Goal: Information Seeking & Learning: Learn about a topic

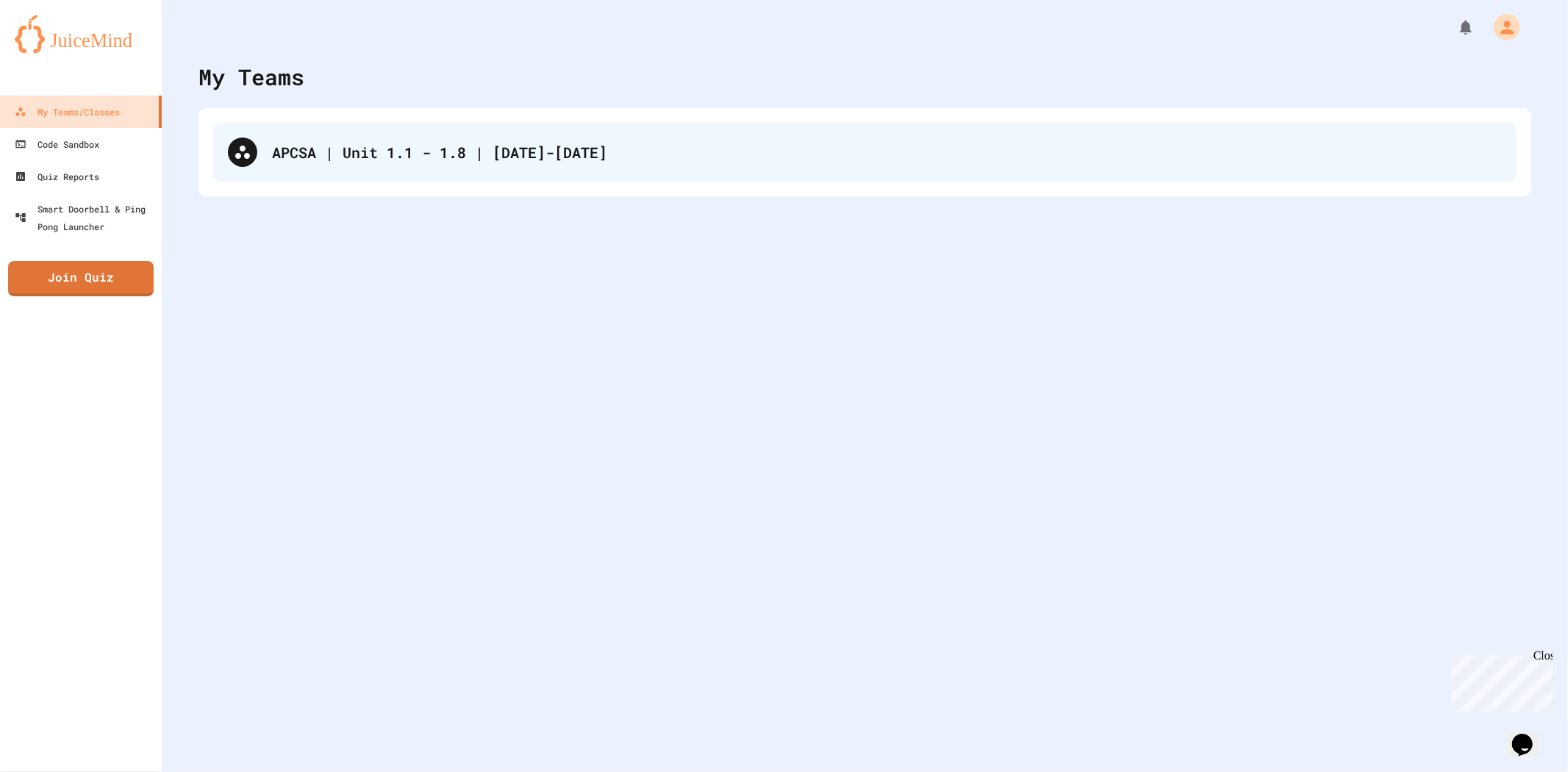
click at [441, 179] on div "APCSA | Unit 1.1 - 1.8 | [DATE]-[DATE]" at bounding box center [864, 152] width 1303 height 59
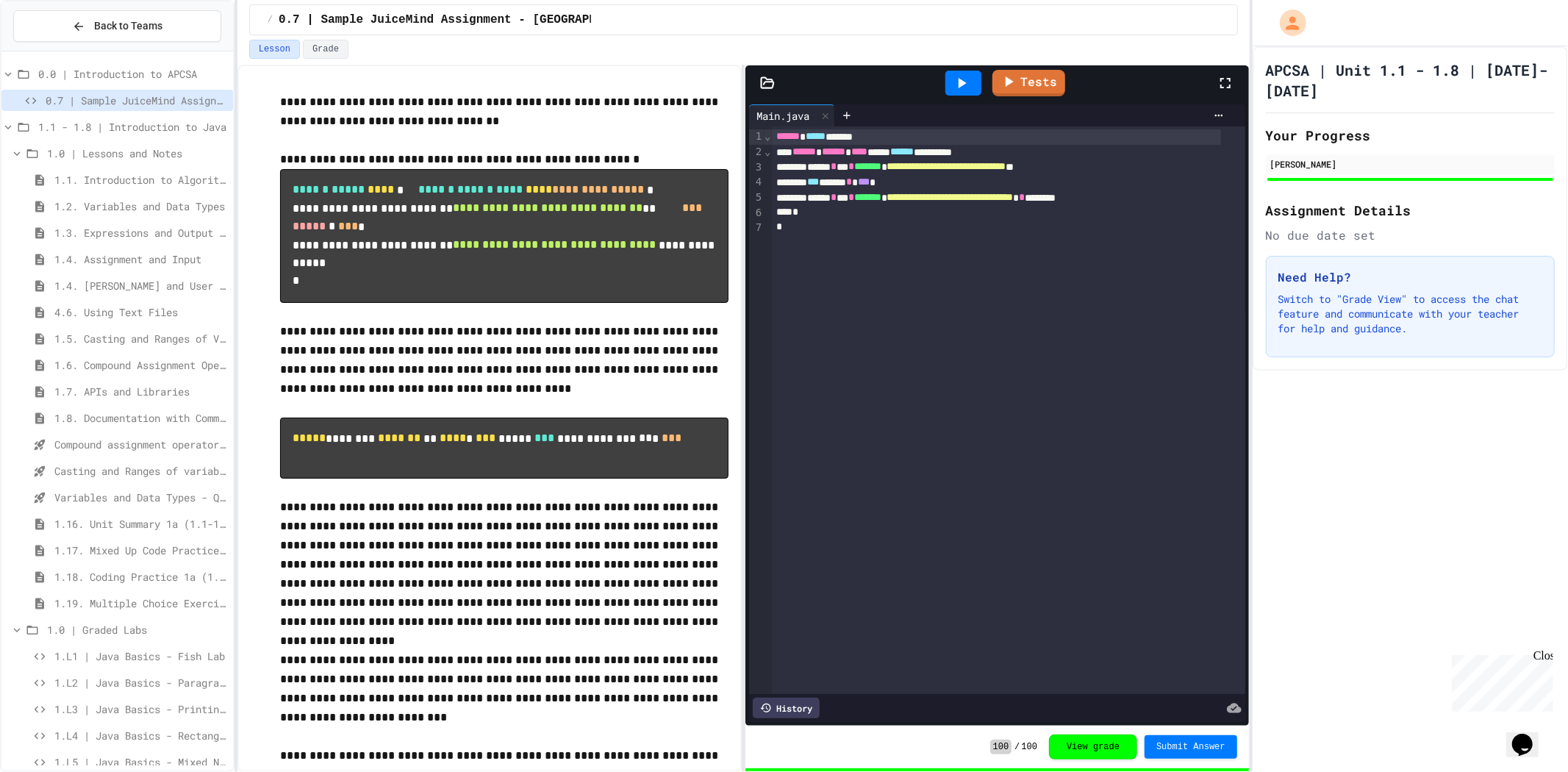
click at [112, 359] on span "1.6. Compound Assignment Operators" at bounding box center [141, 365] width 173 height 16
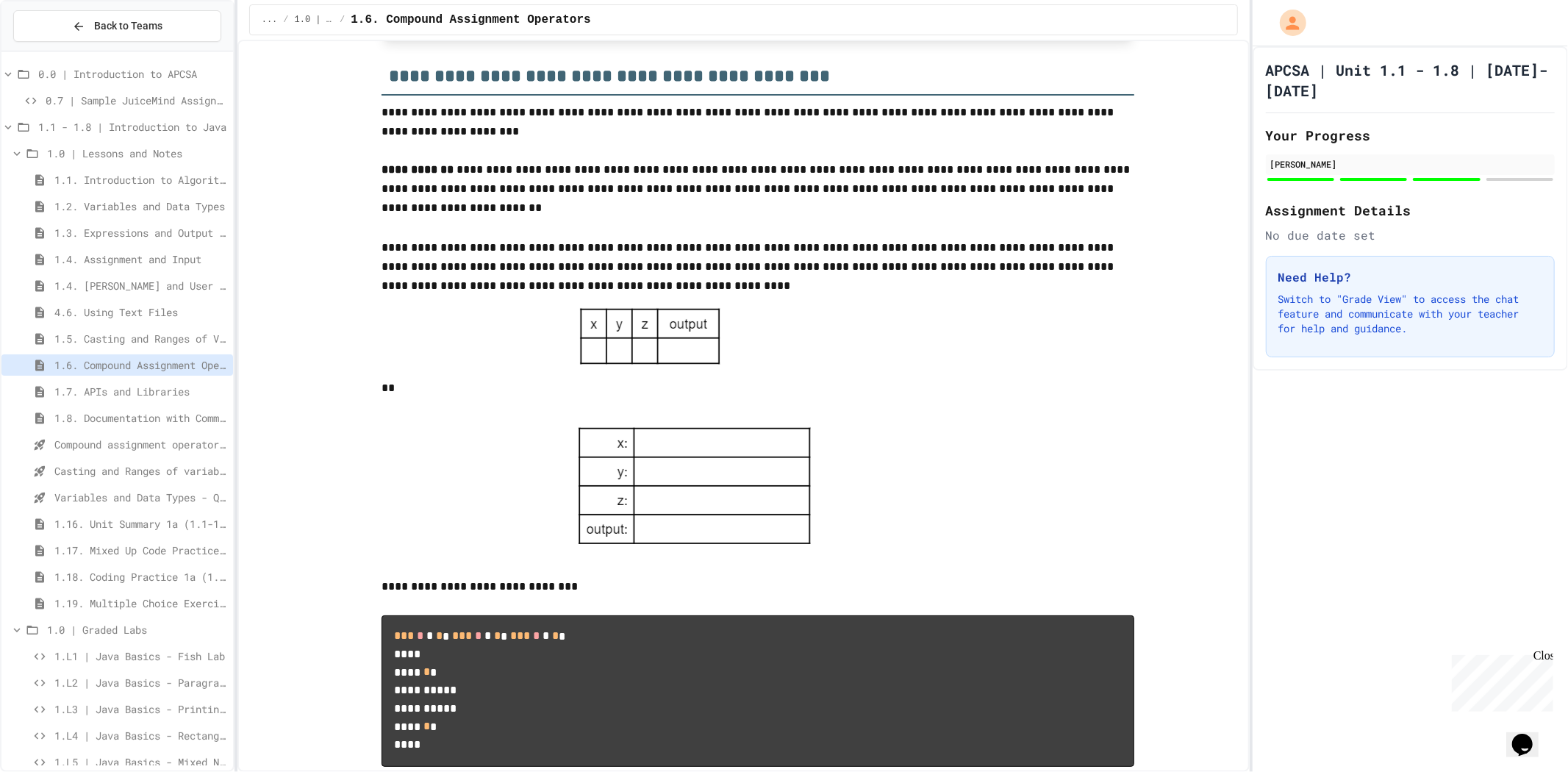
scroll to position [2778, 0]
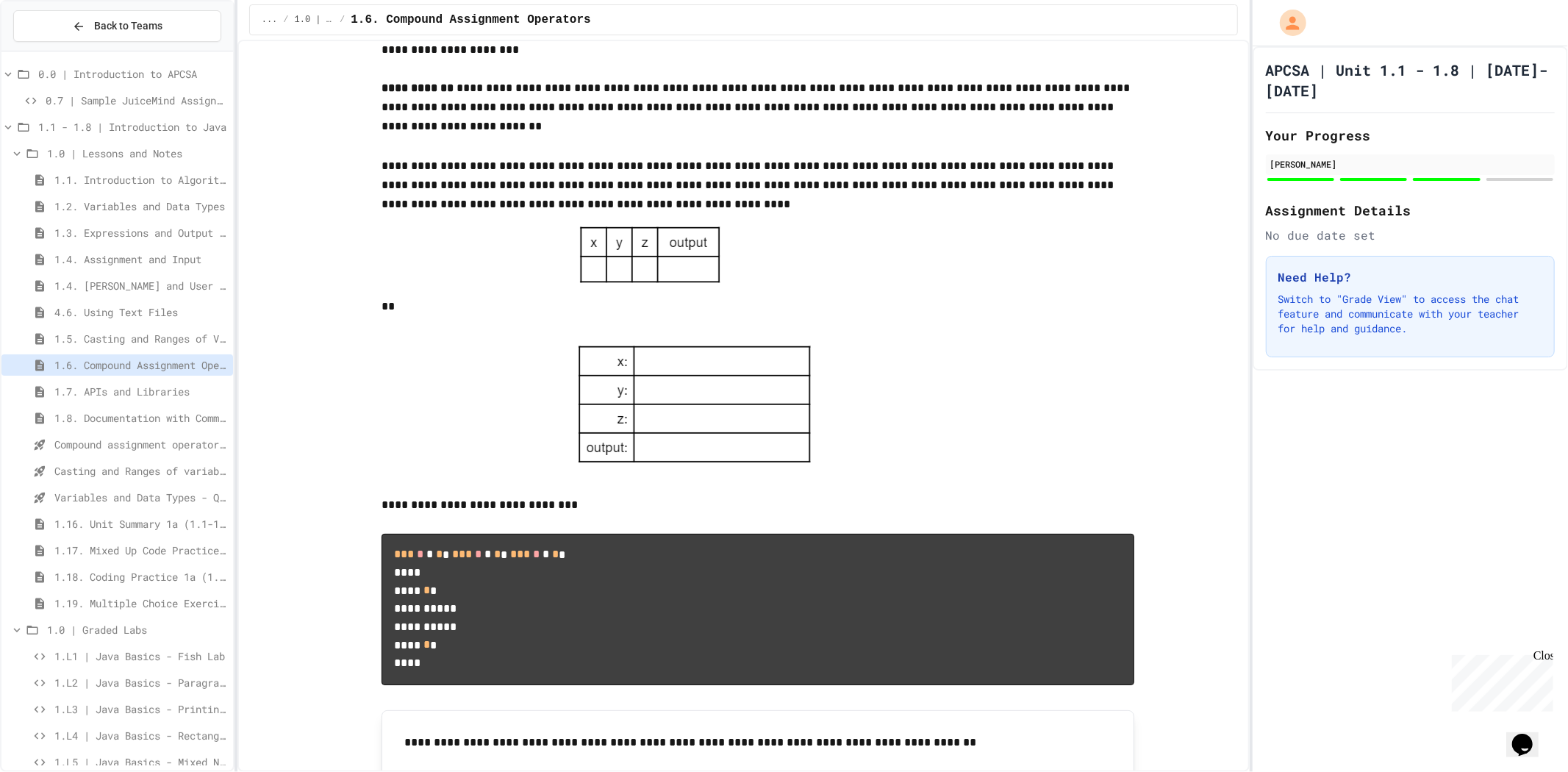
drag, startPoint x: 299, startPoint y: 392, endPoint x: 1218, endPoint y: 690, distance: 966.1
click at [1018, 318] on p "**" at bounding box center [758, 307] width 753 height 21
click at [399, 464] on div at bounding box center [758, 406] width 753 height 141
drag, startPoint x: 766, startPoint y: 0, endPoint x: 621, endPoint y: 112, distance: 183.2
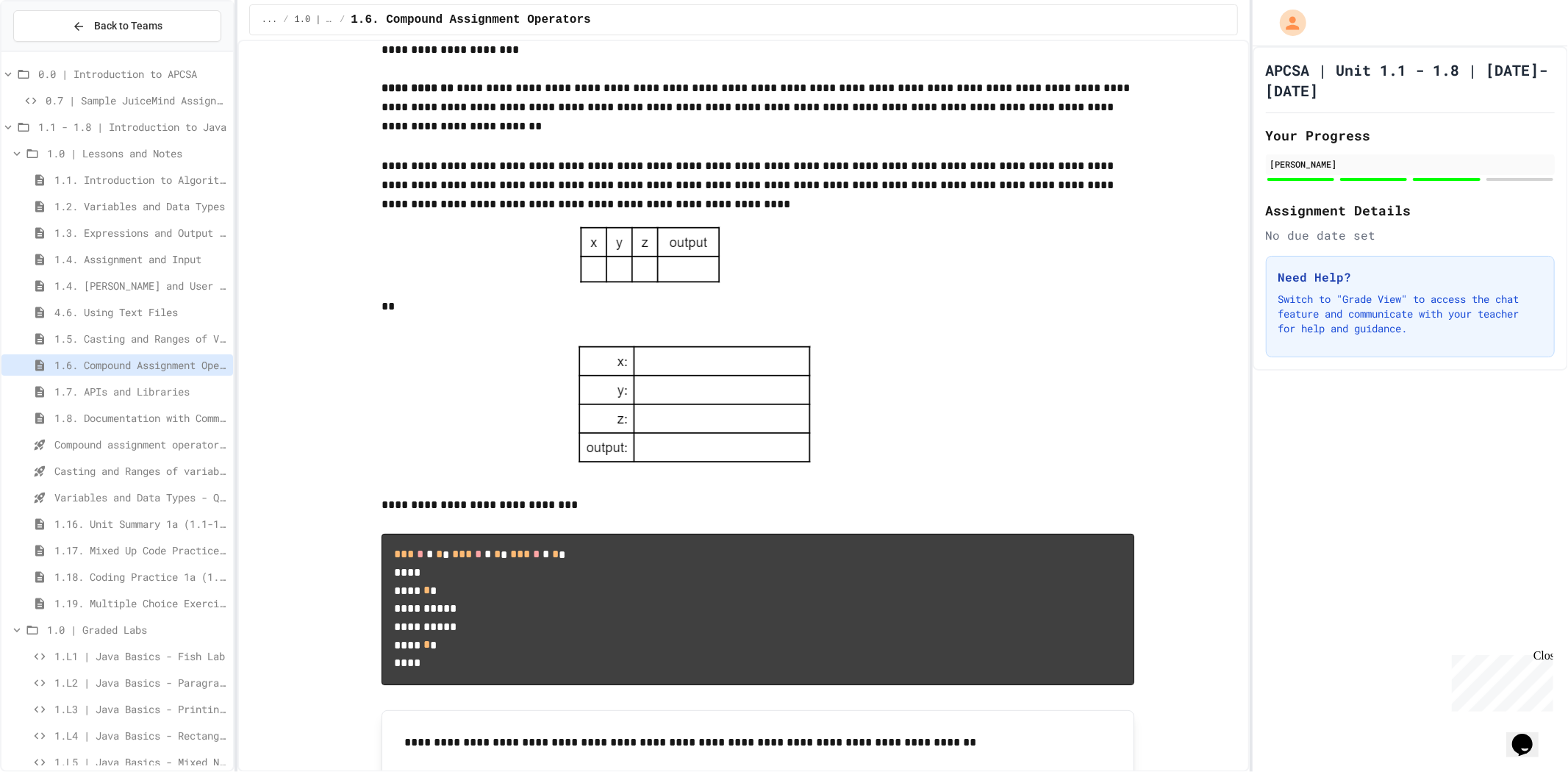
click at [621, 60] on p "**********" at bounding box center [758, 40] width 753 height 38
click at [900, 297] on div at bounding box center [758, 255] width 377 height 83
drag, startPoint x: 0, startPoint y: 545, endPoint x: 40, endPoint y: 811, distance: 269.0
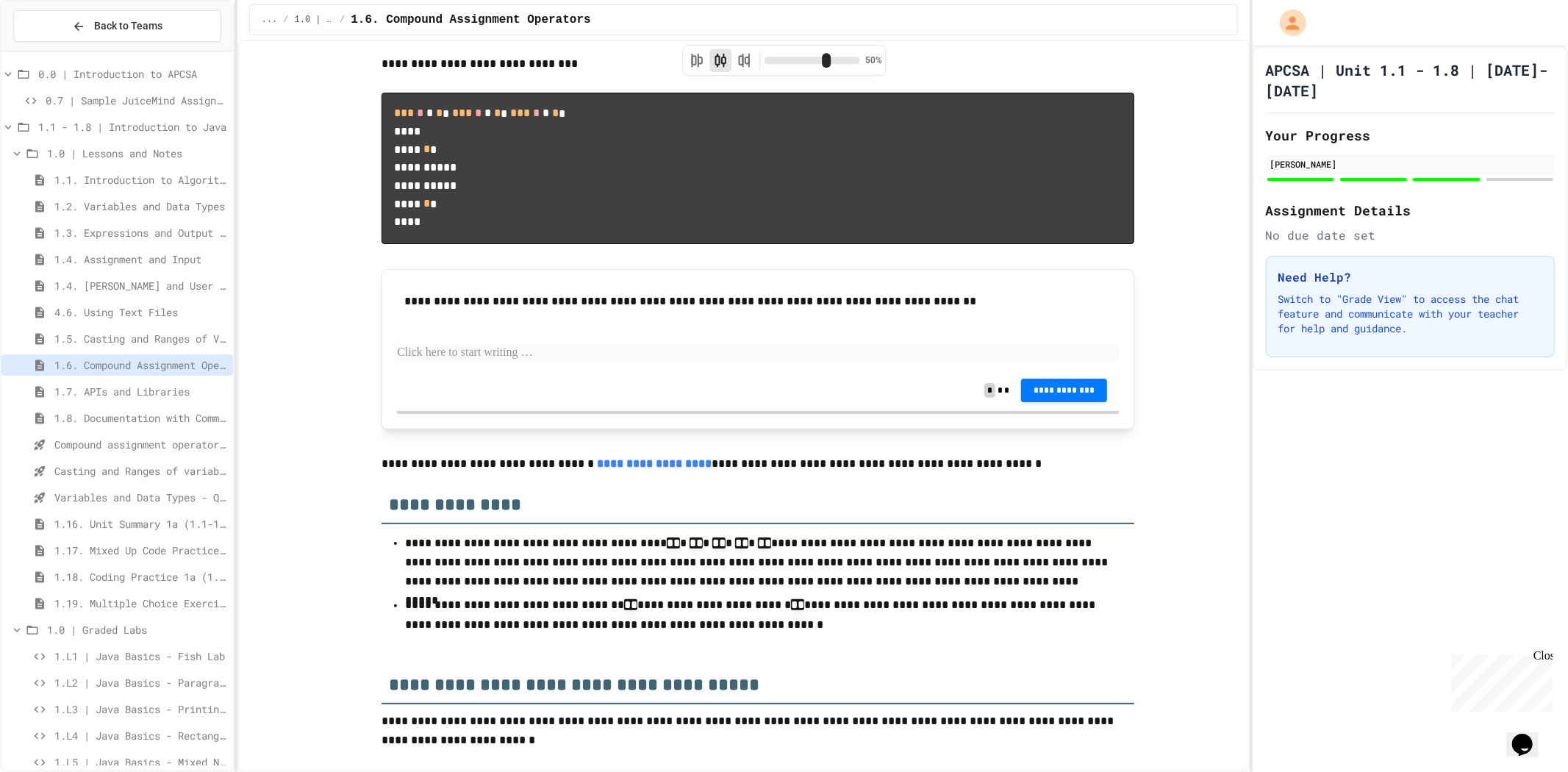
scroll to position [3300, 0]
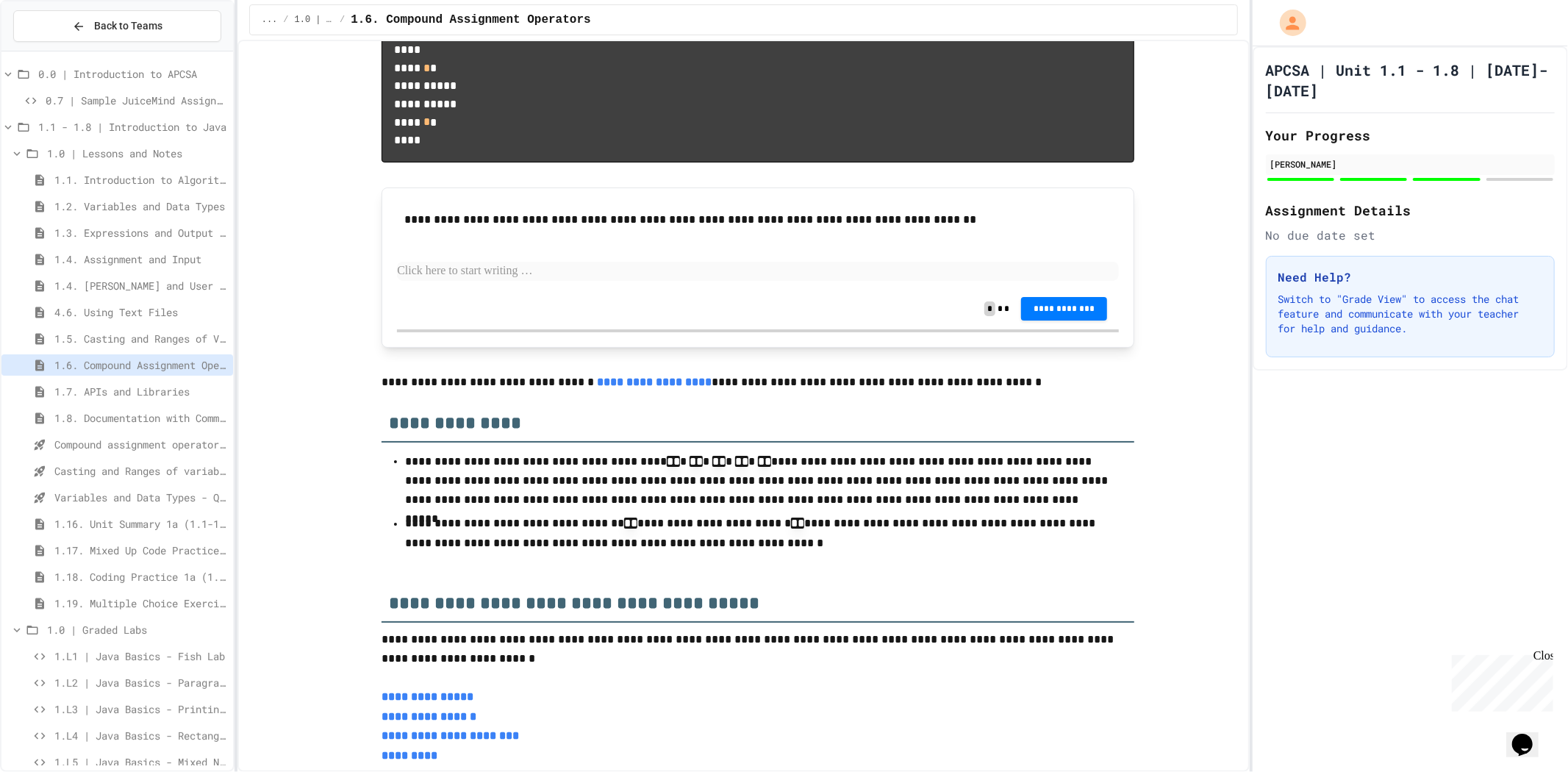
click at [151, 389] on span "1.7. APIs and Libraries" at bounding box center [141, 392] width 173 height 16
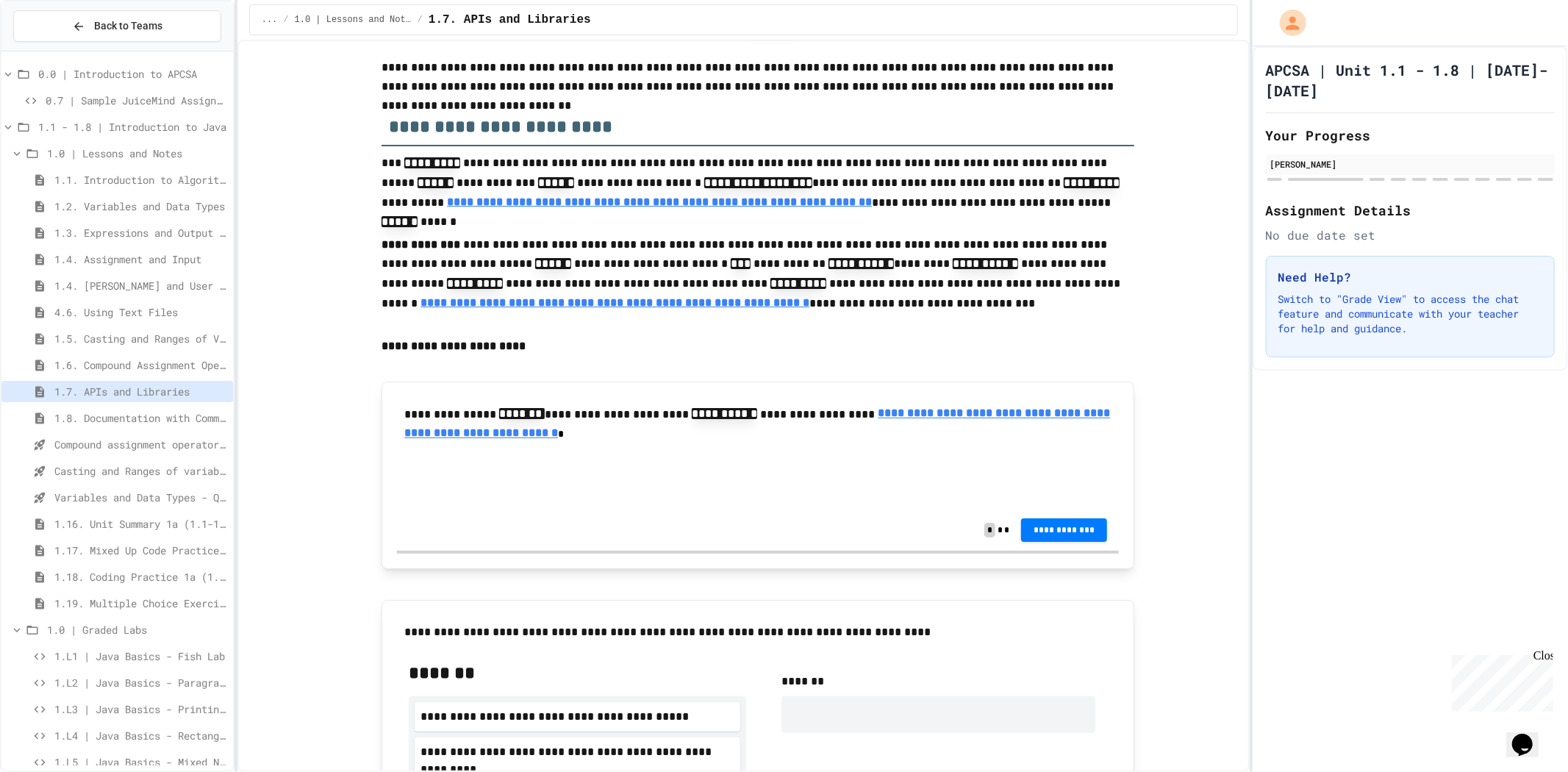
scroll to position [408, 0]
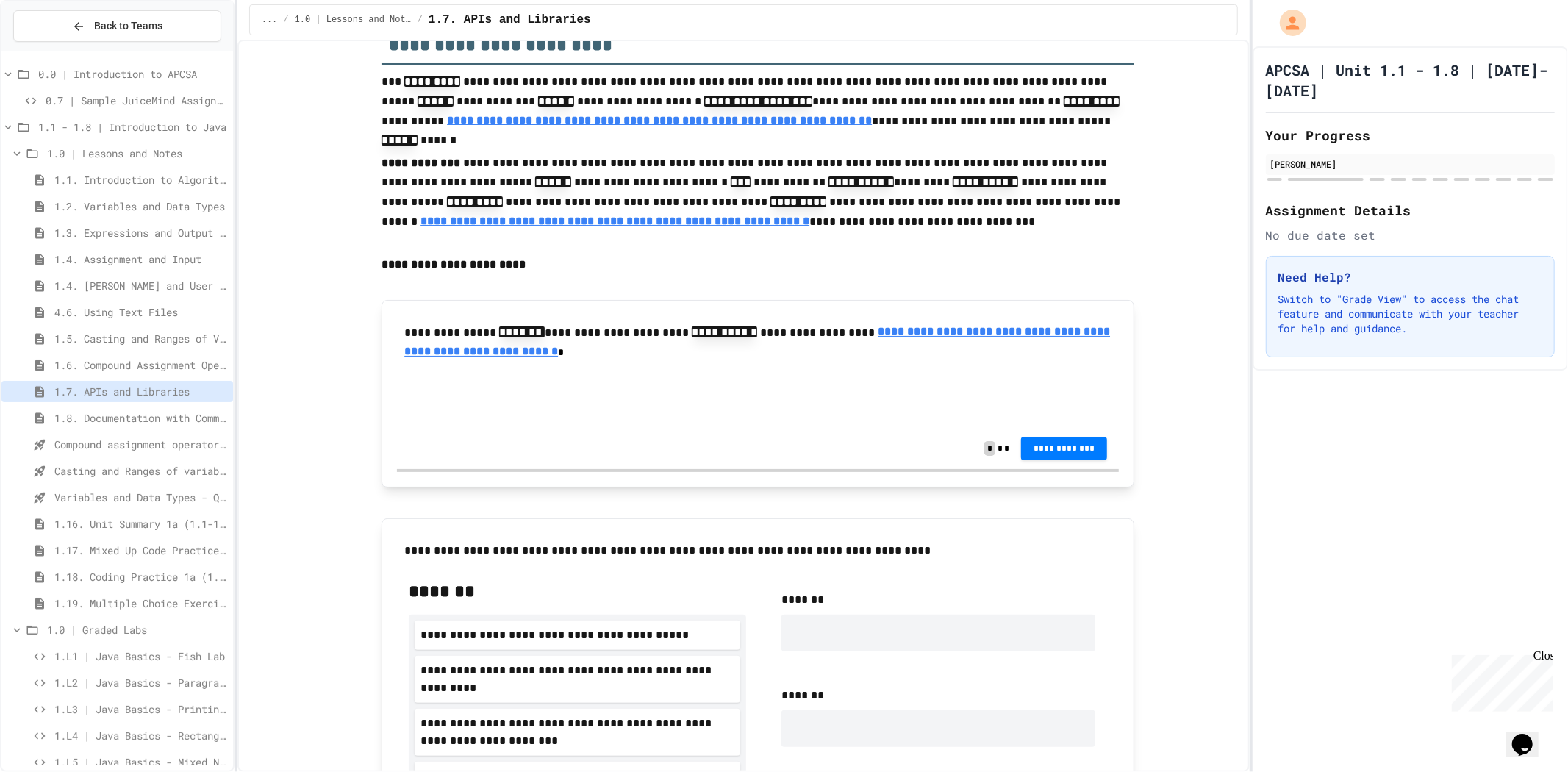
click at [553, 355] on u "**********" at bounding box center [757, 342] width 705 height 31
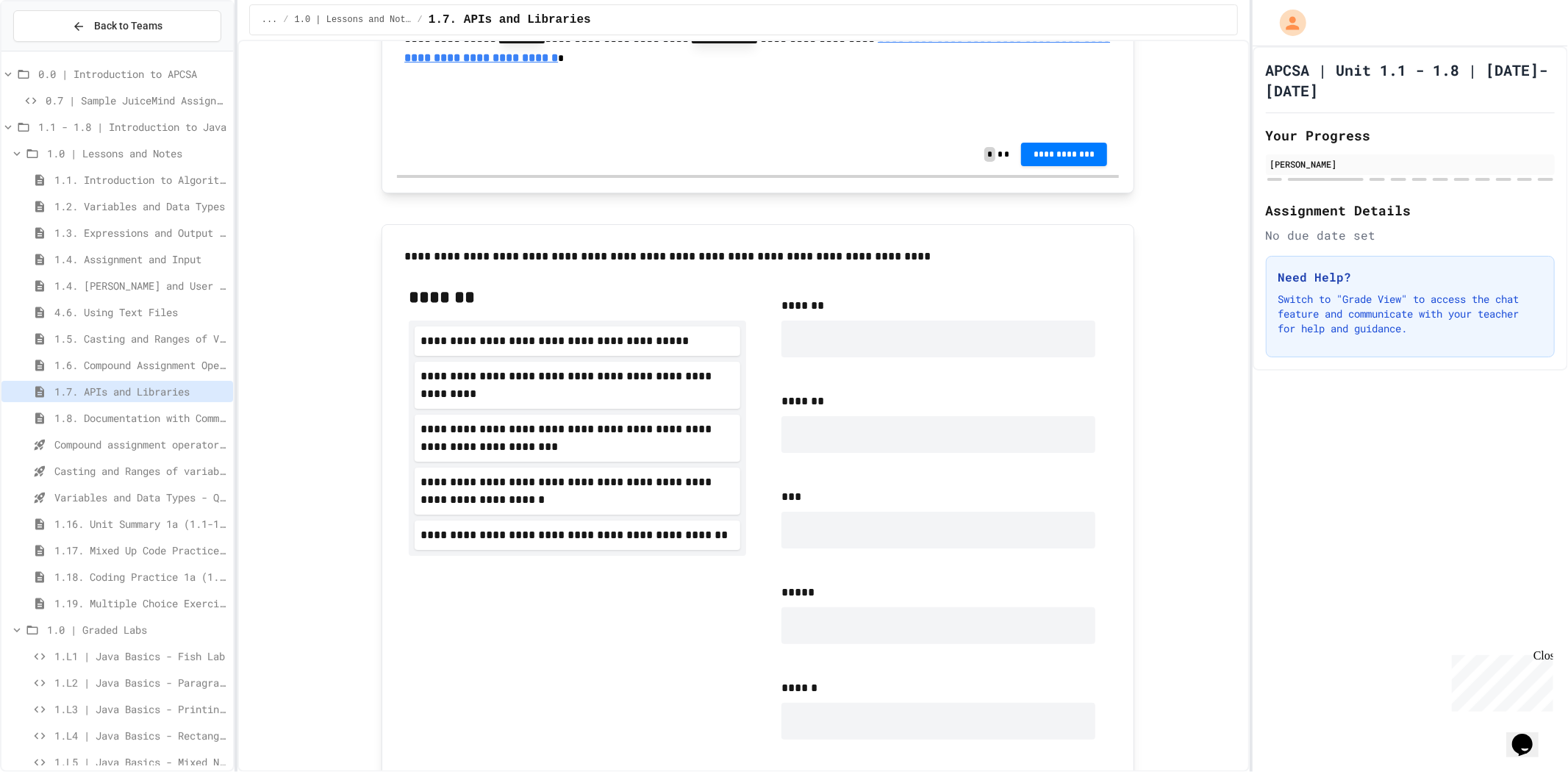
scroll to position [784, 0]
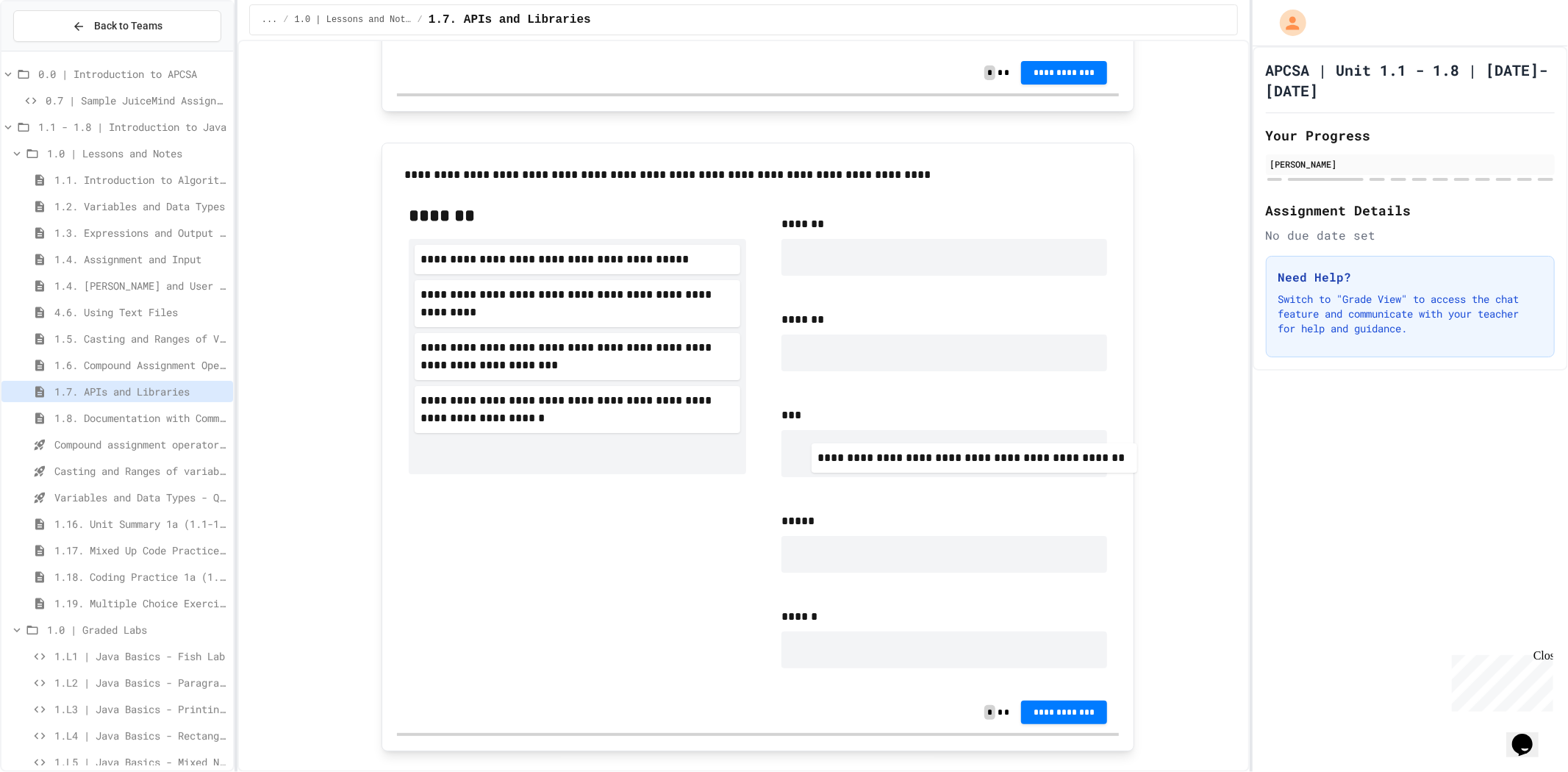
drag, startPoint x: 611, startPoint y: 465, endPoint x: 1015, endPoint y: 465, distance: 404.0
click at [1015, 465] on div "**********" at bounding box center [758, 442] width 722 height 500
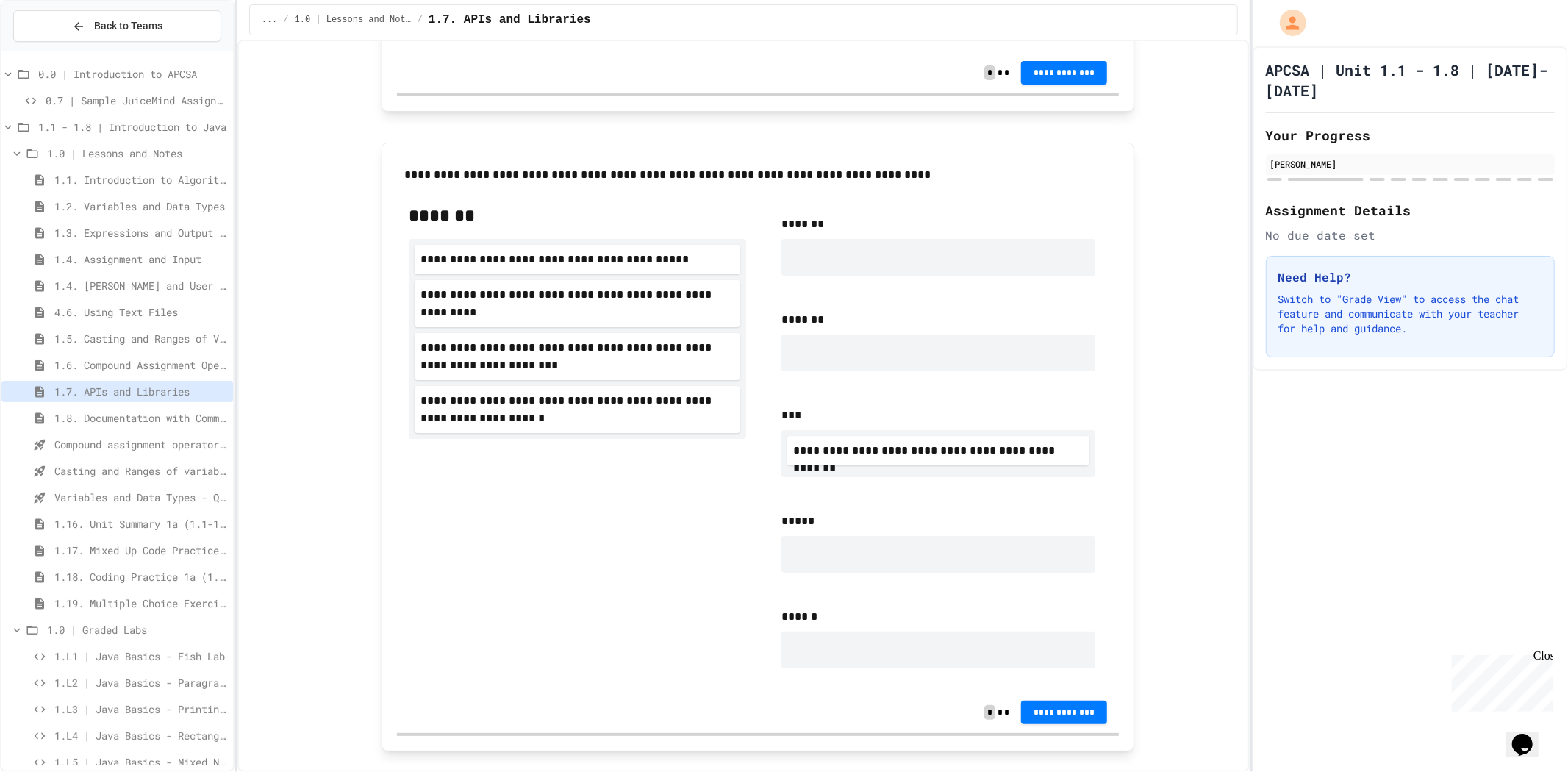
click at [142, 410] on span "1.8. Documentation with Comments and Preconditions" at bounding box center [141, 418] width 173 height 16
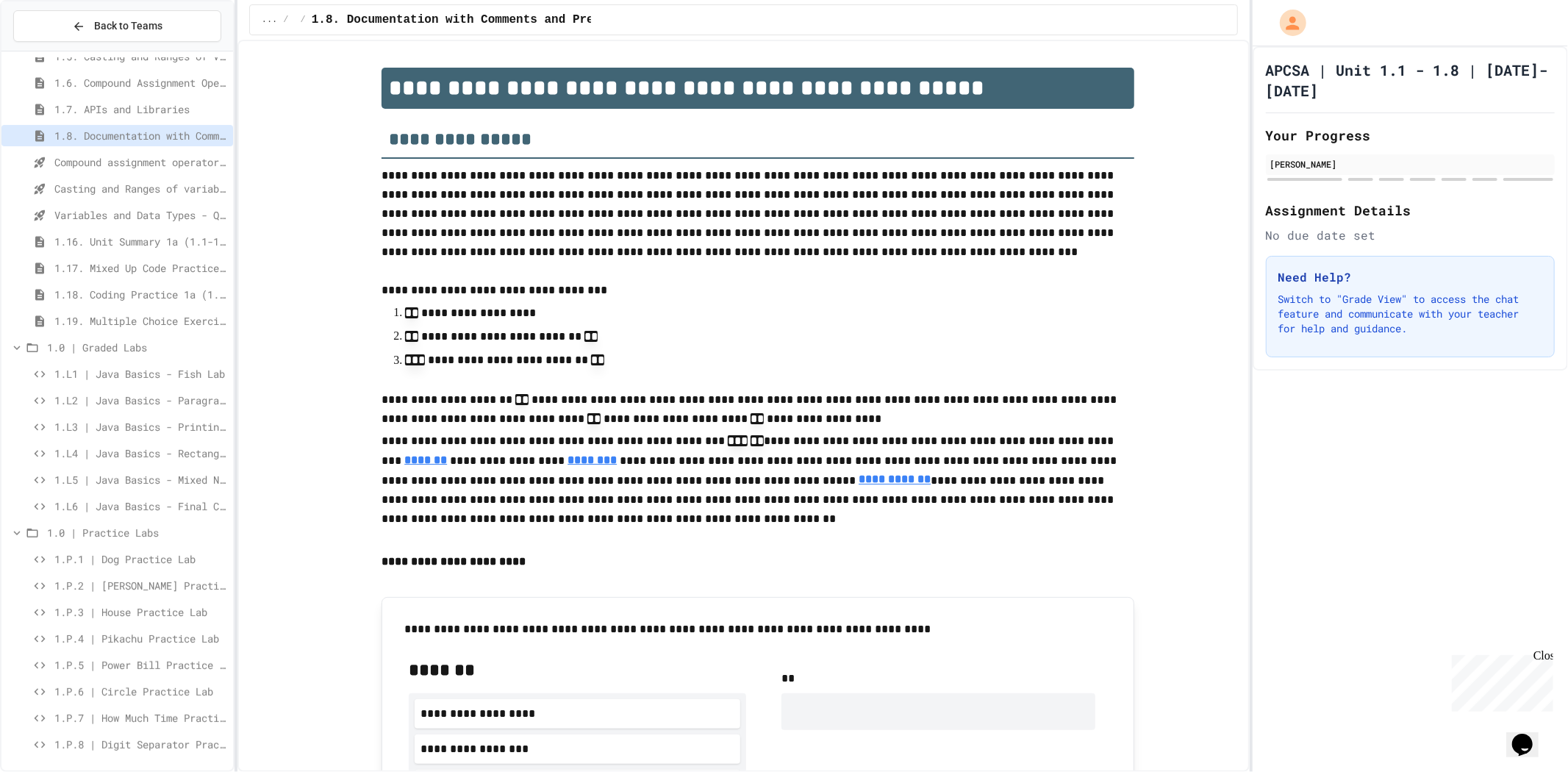
click at [86, 104] on span "1.7. APIs and Libraries" at bounding box center [141, 109] width 173 height 16
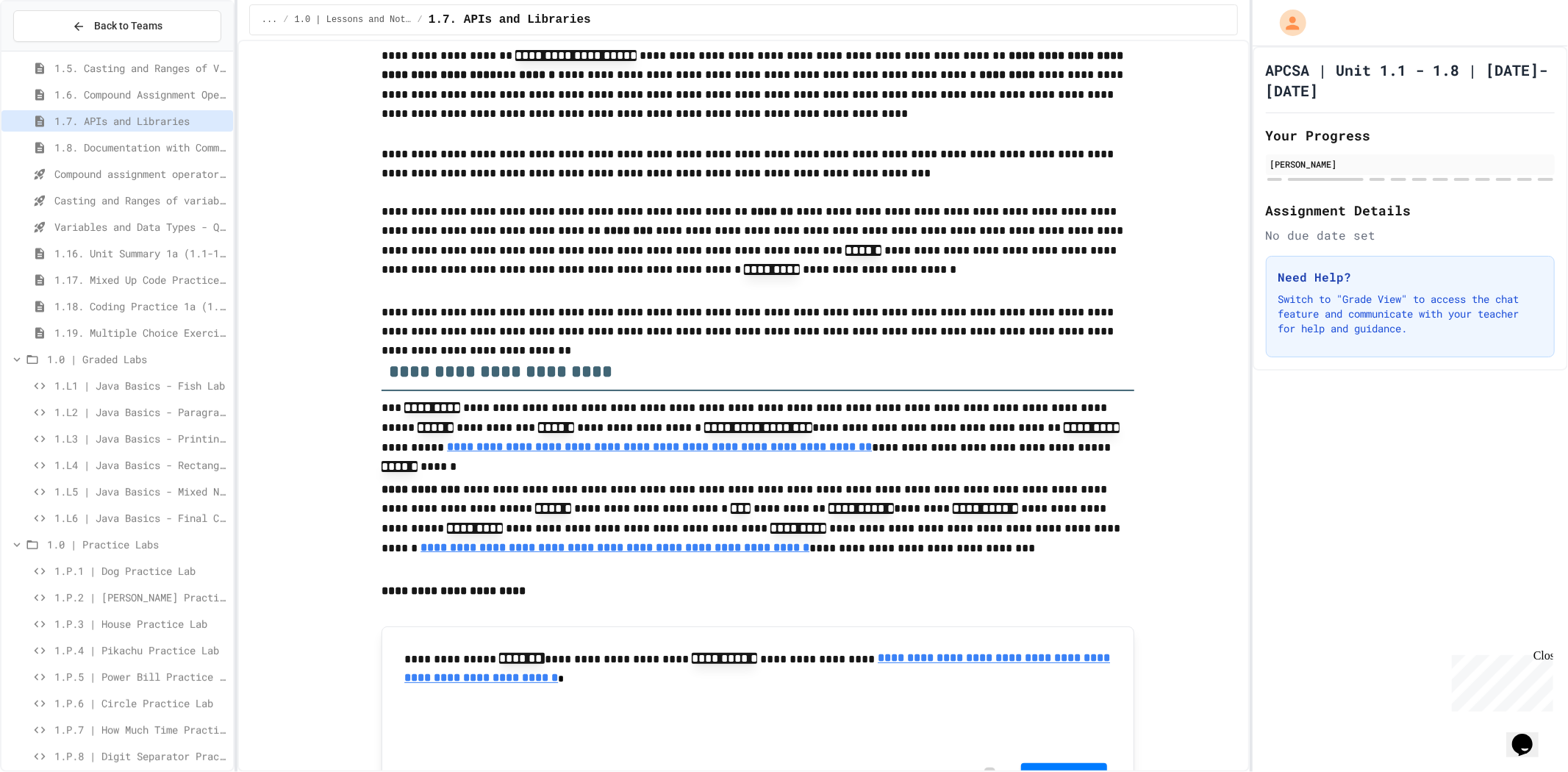
scroll to position [163, 0]
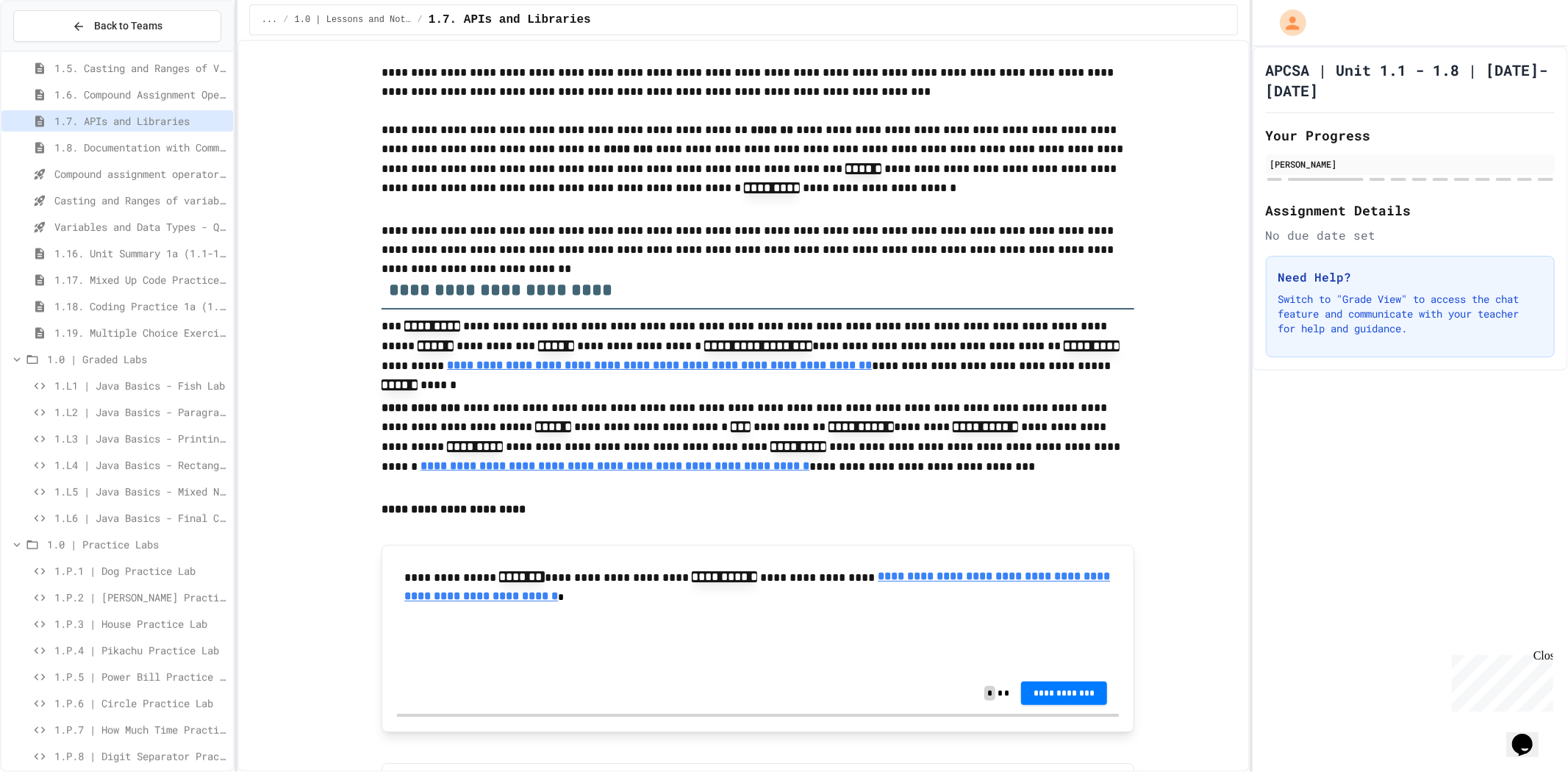
click at [466, 642] on input "text" at bounding box center [467, 645] width 118 height 19
drag, startPoint x: 466, startPoint y: 642, endPoint x: 427, endPoint y: 642, distance: 39.0
click at [427, 642] on input "text" at bounding box center [467, 645] width 118 height 19
click at [488, 642] on input "text" at bounding box center [467, 645] width 118 height 19
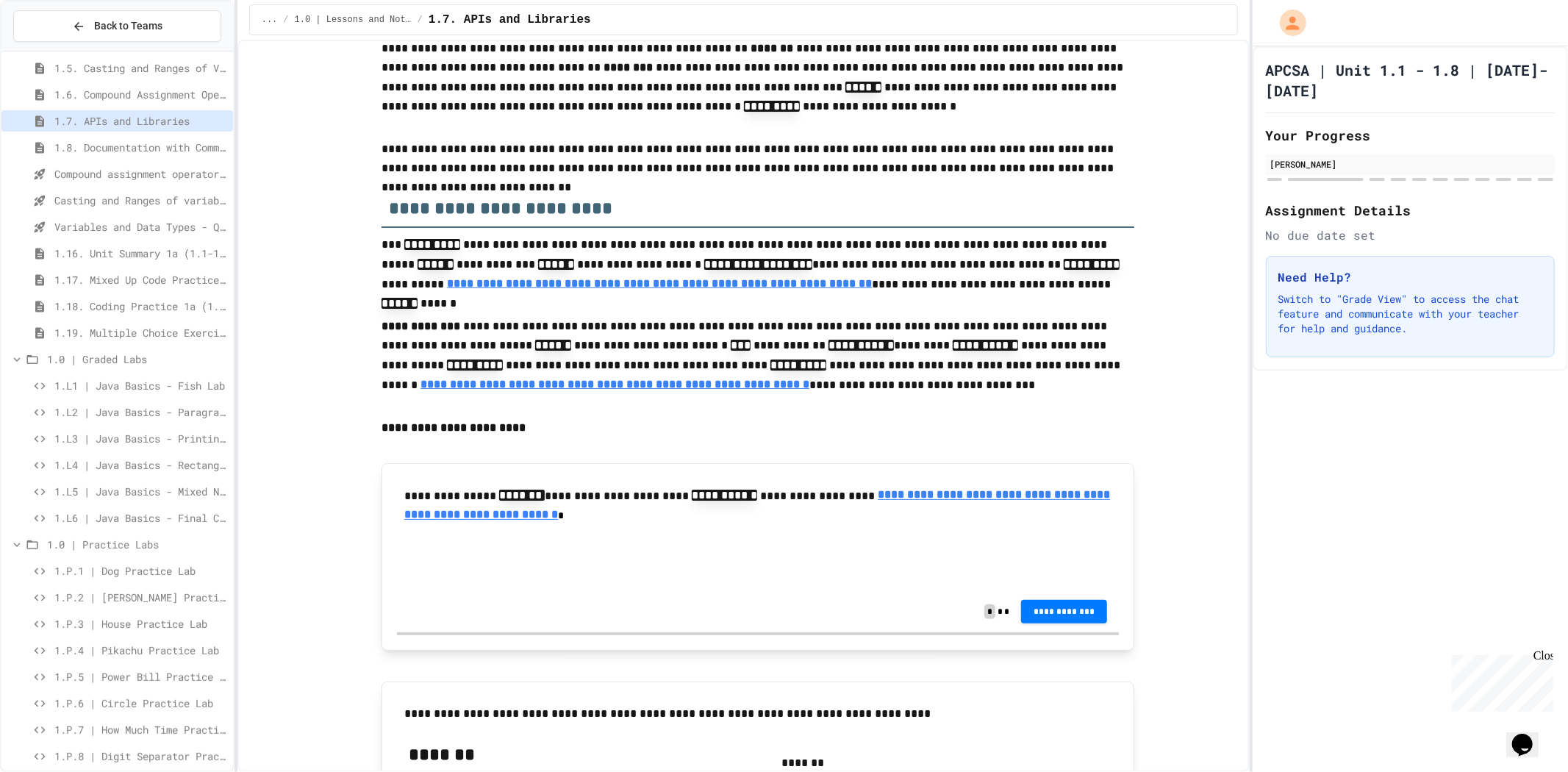
click at [659, 520] on u "**********" at bounding box center [757, 505] width 705 height 31
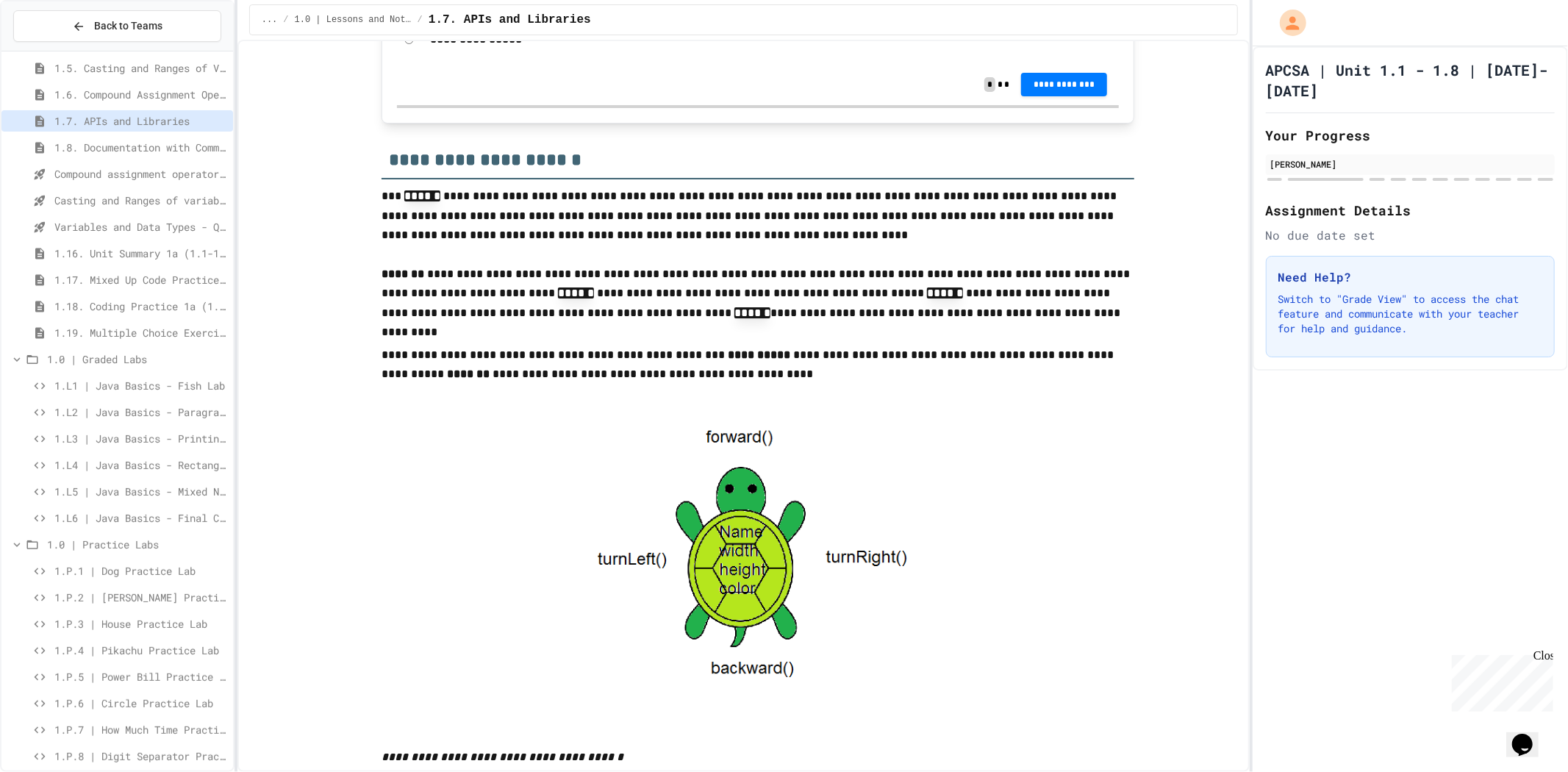
scroll to position [1795, 0]
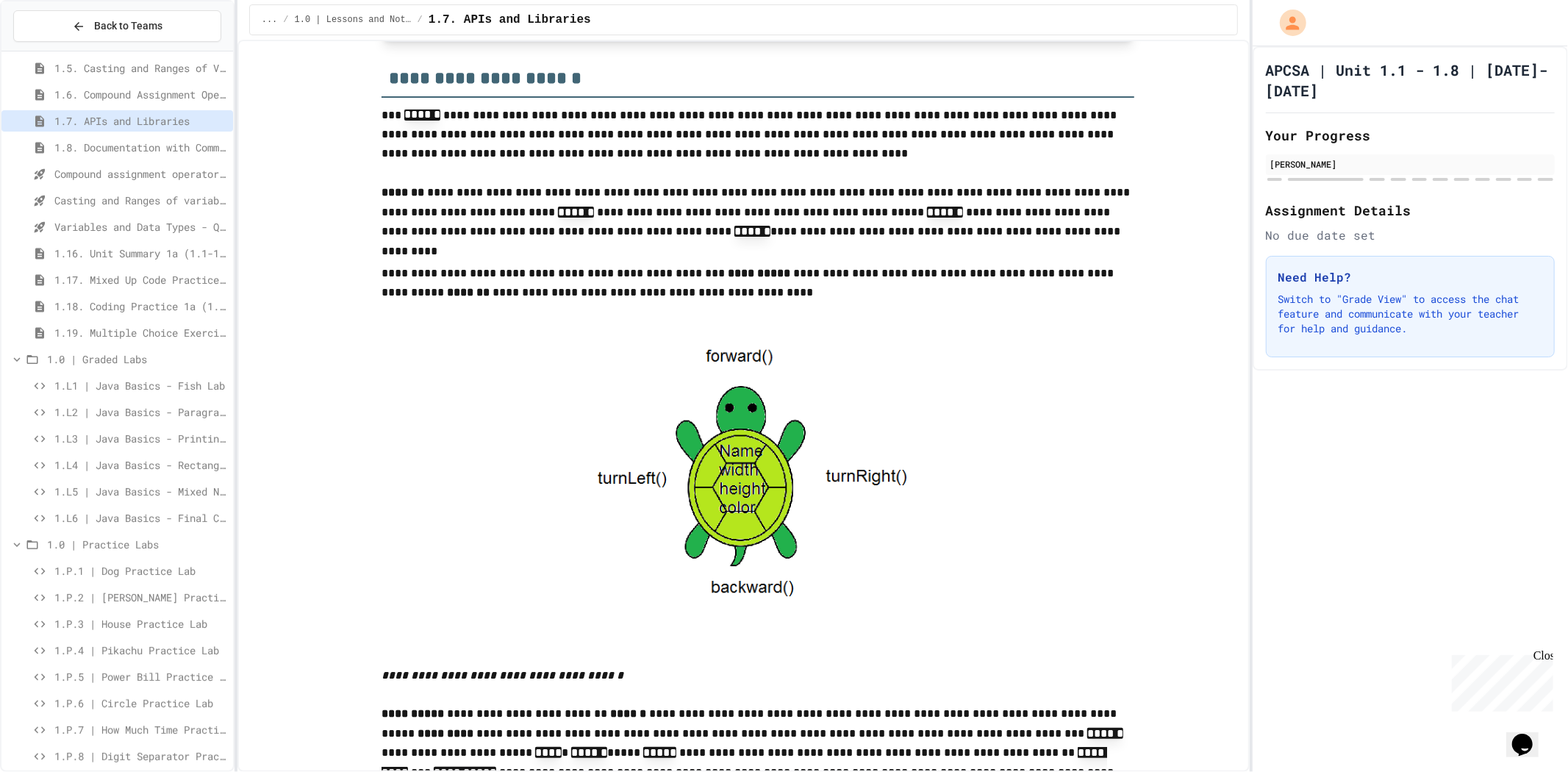
click at [383, 150] on p "**********" at bounding box center [758, 134] width 753 height 59
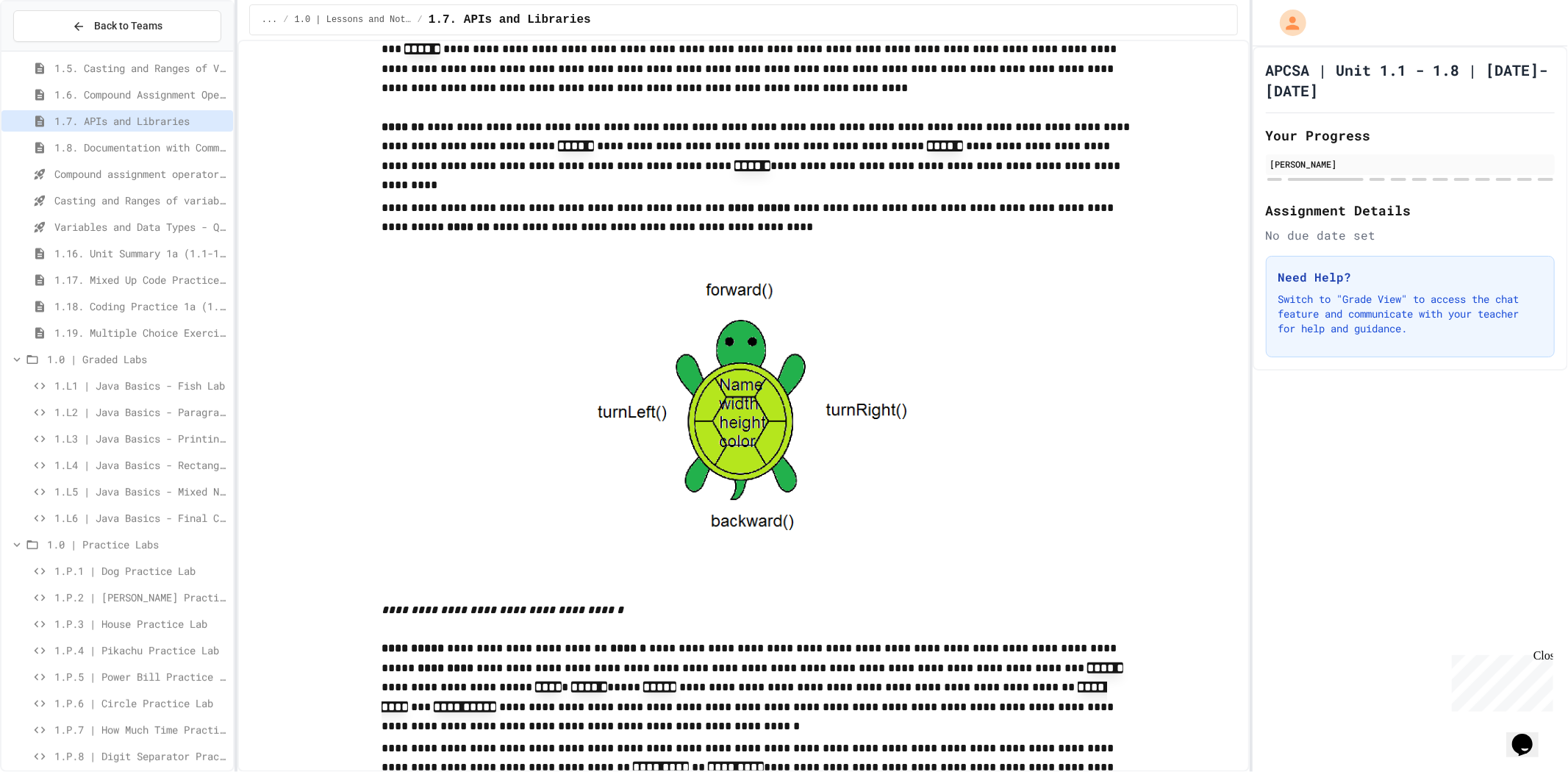
scroll to position [1828, 0]
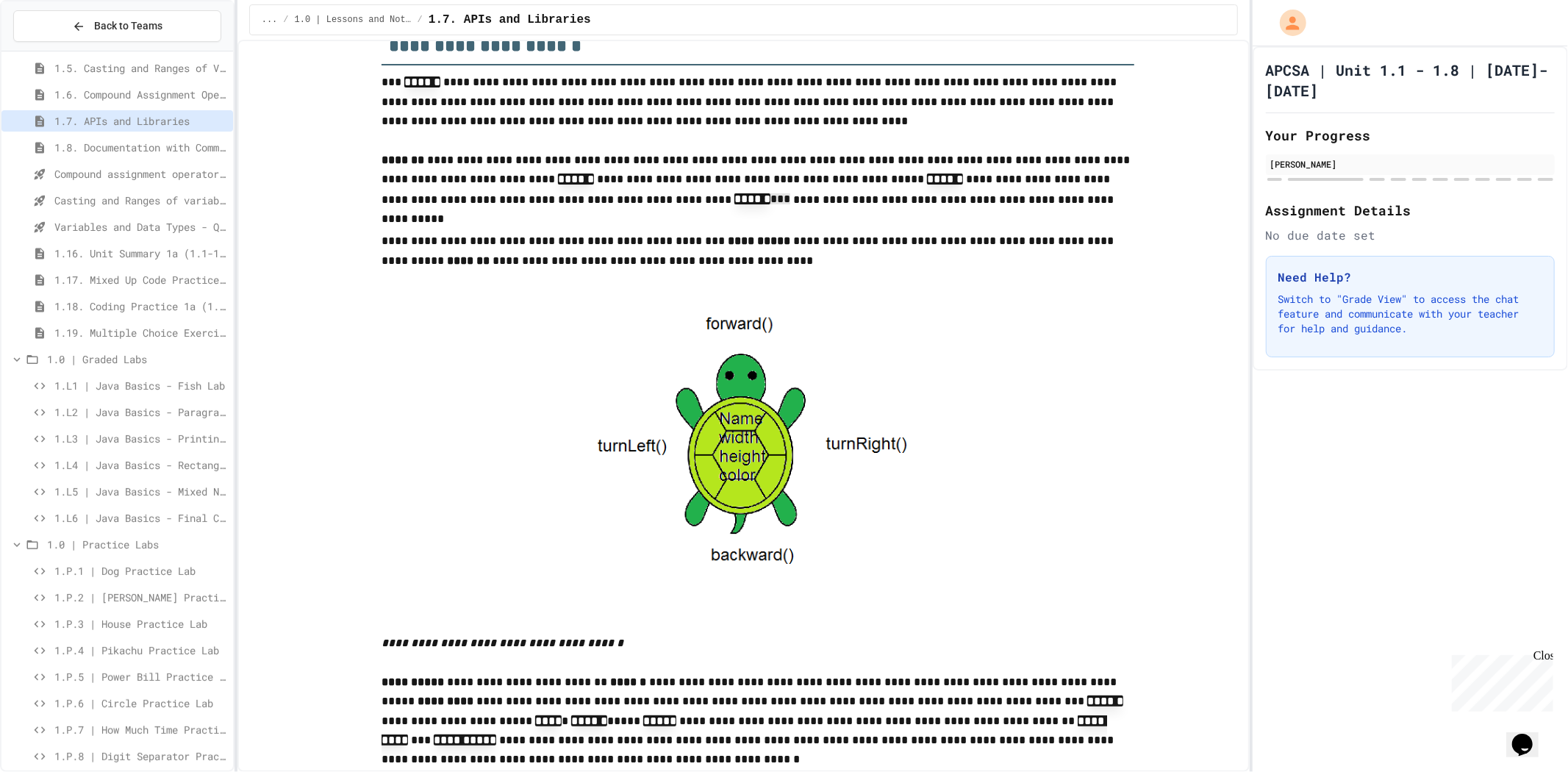
drag, startPoint x: 499, startPoint y: 200, endPoint x: 546, endPoint y: 196, distance: 47.2
click at [548, 196] on p "**********" at bounding box center [758, 182] width 753 height 62
click at [637, 226] on p at bounding box center [758, 222] width 753 height 19
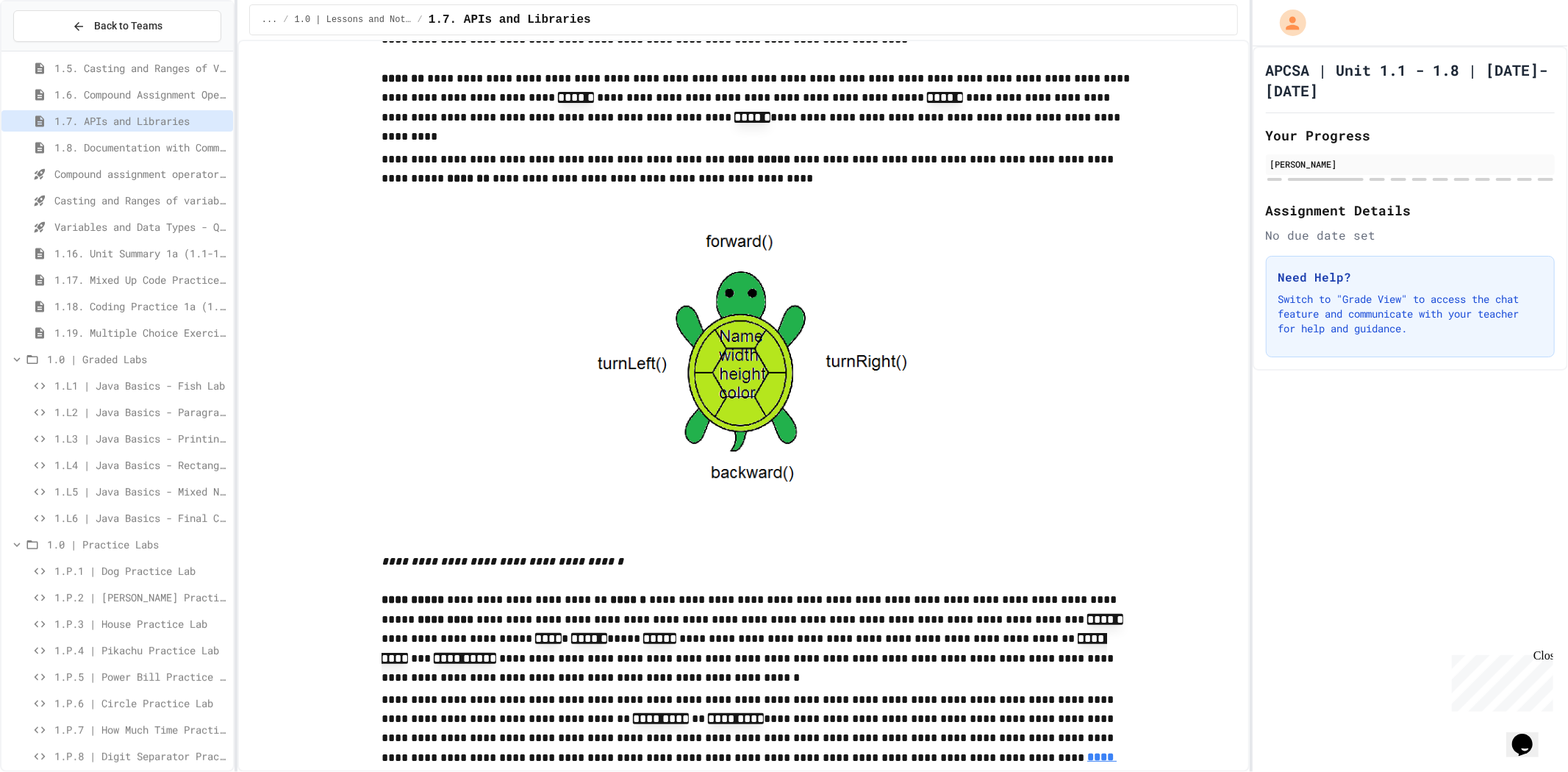
drag, startPoint x: 635, startPoint y: 211, endPoint x: 764, endPoint y: 246, distance: 133.7
click at [763, 249] on img at bounding box center [758, 371] width 377 height 364
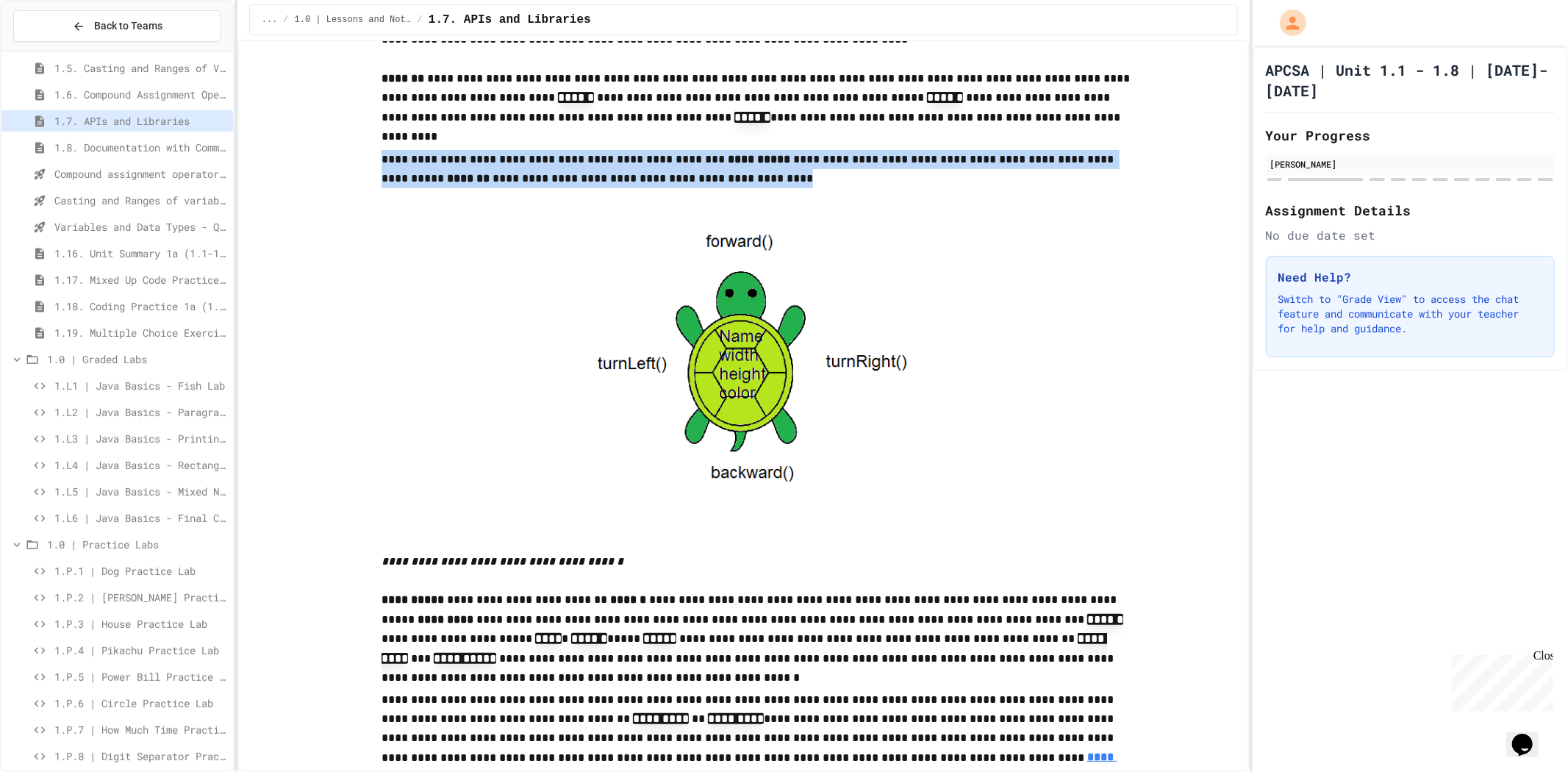
drag, startPoint x: 747, startPoint y: 243, endPoint x: 723, endPoint y: 243, distance: 24.0
click at [723, 243] on img at bounding box center [758, 371] width 377 height 364
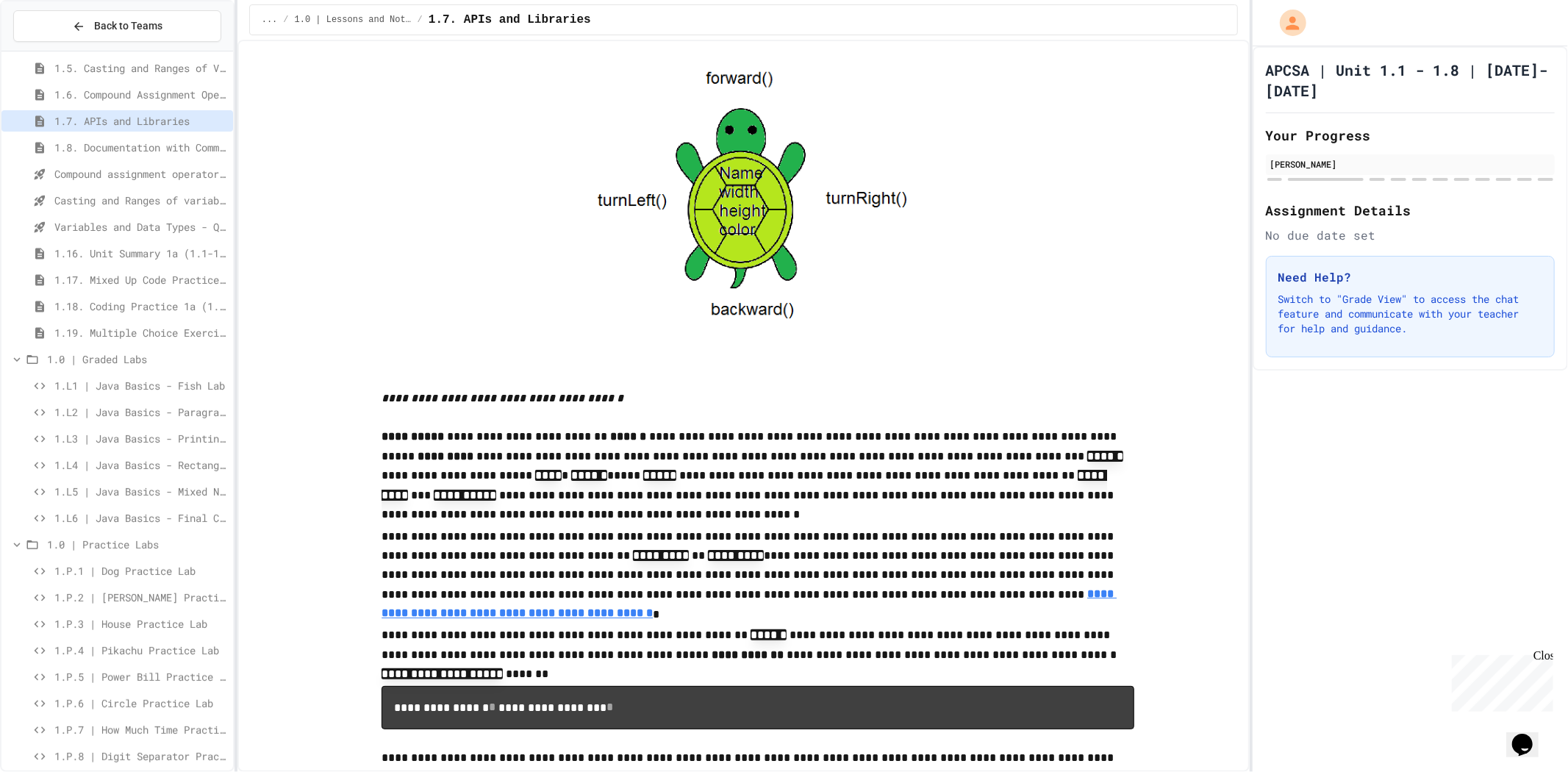
scroll to position [2154, 0]
